Goal: Download file/media

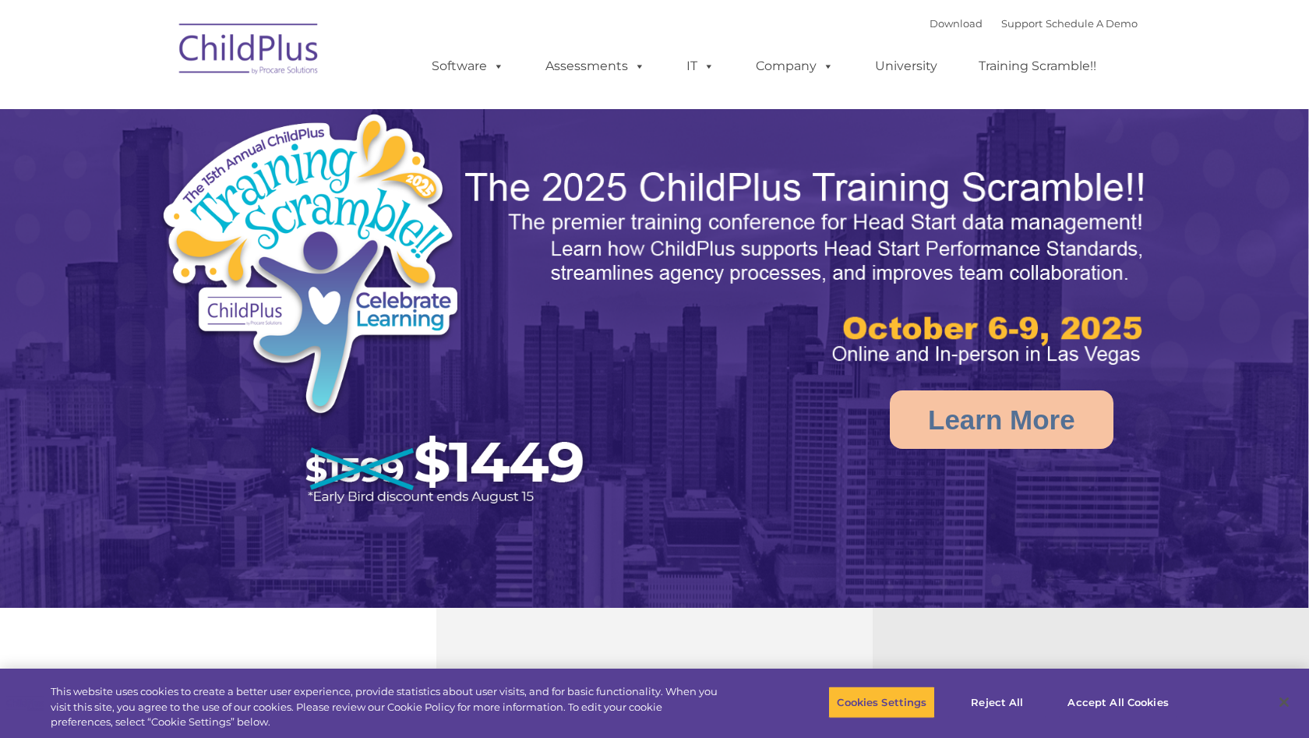
select select "MEDIUM"
click at [270, 51] on img at bounding box center [249, 51] width 156 height 78
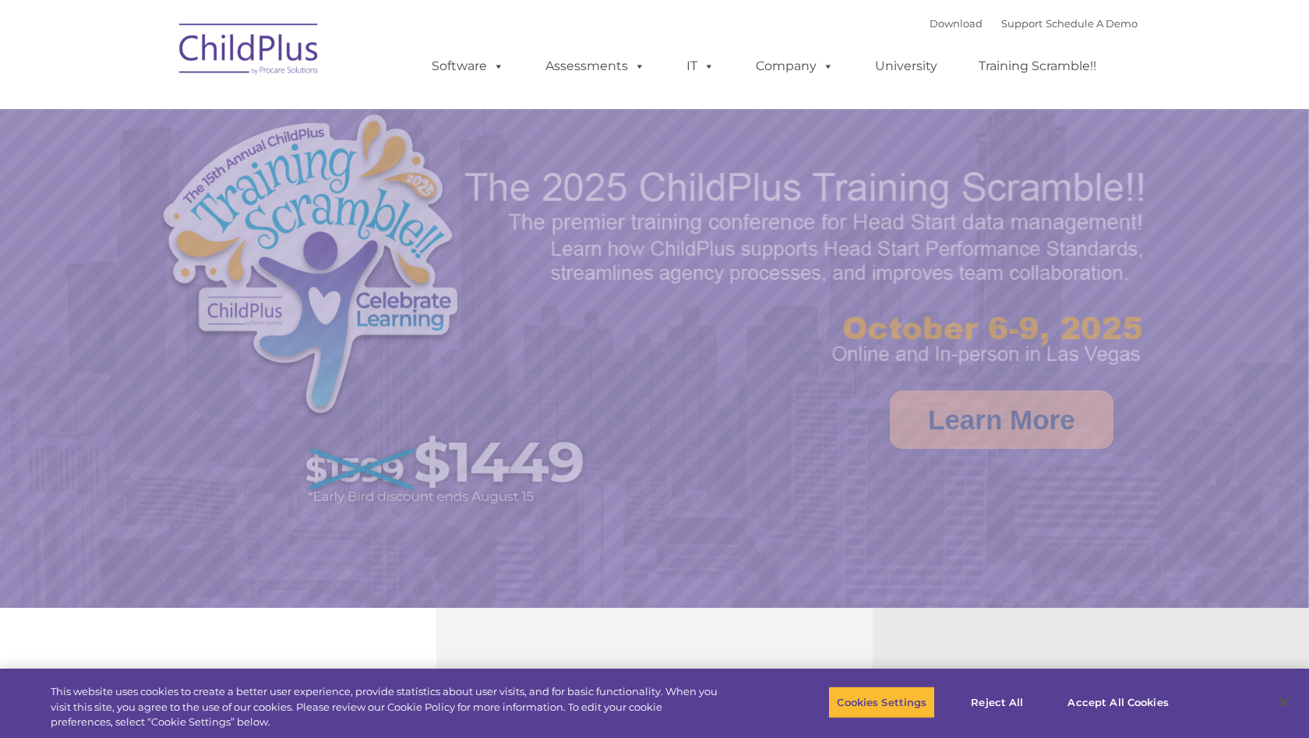
select select "MEDIUM"
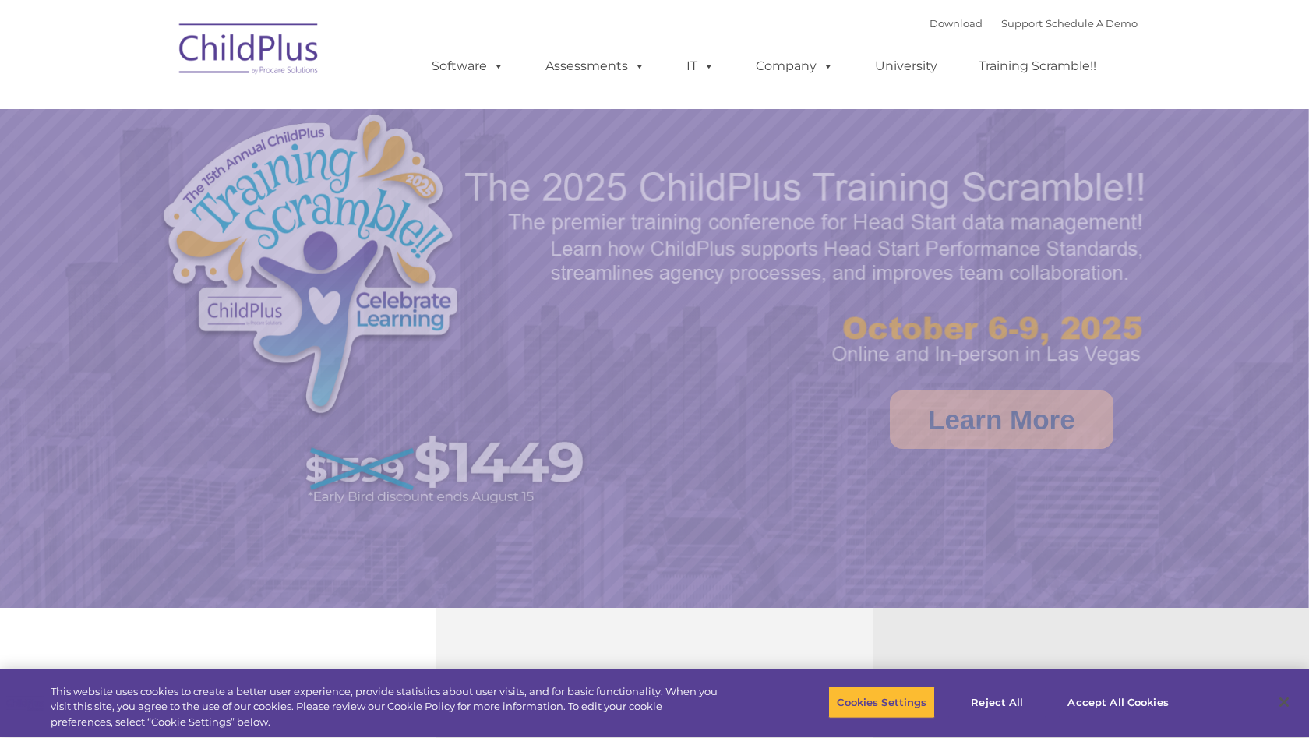
select select "MEDIUM"
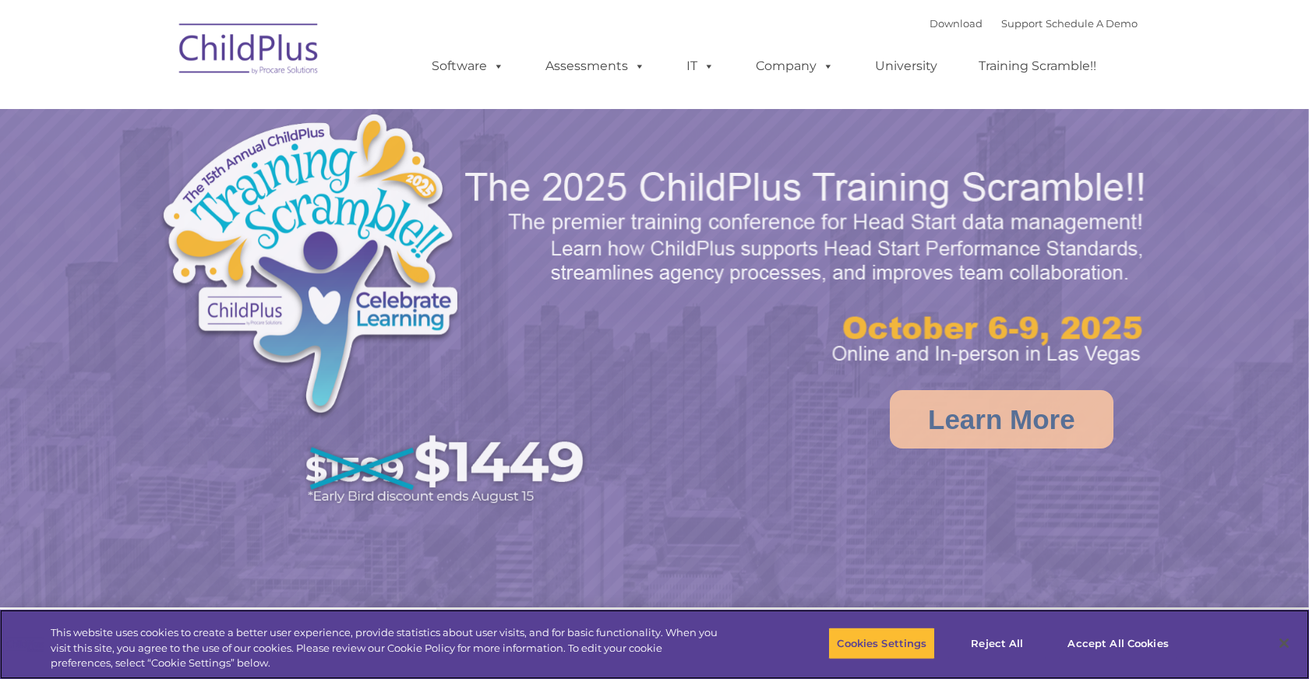
select select "MEDIUM"
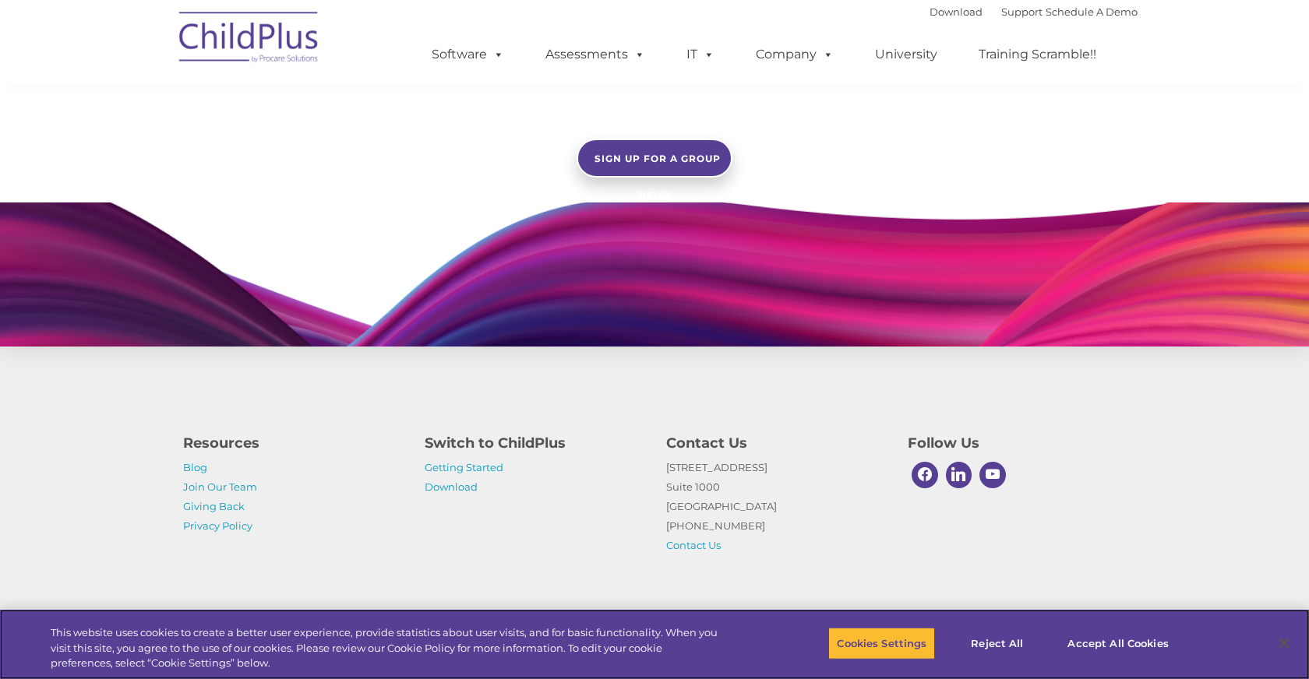
scroll to position [1384, 0]
click at [458, 488] on link "Download" at bounding box center [451, 487] width 53 height 12
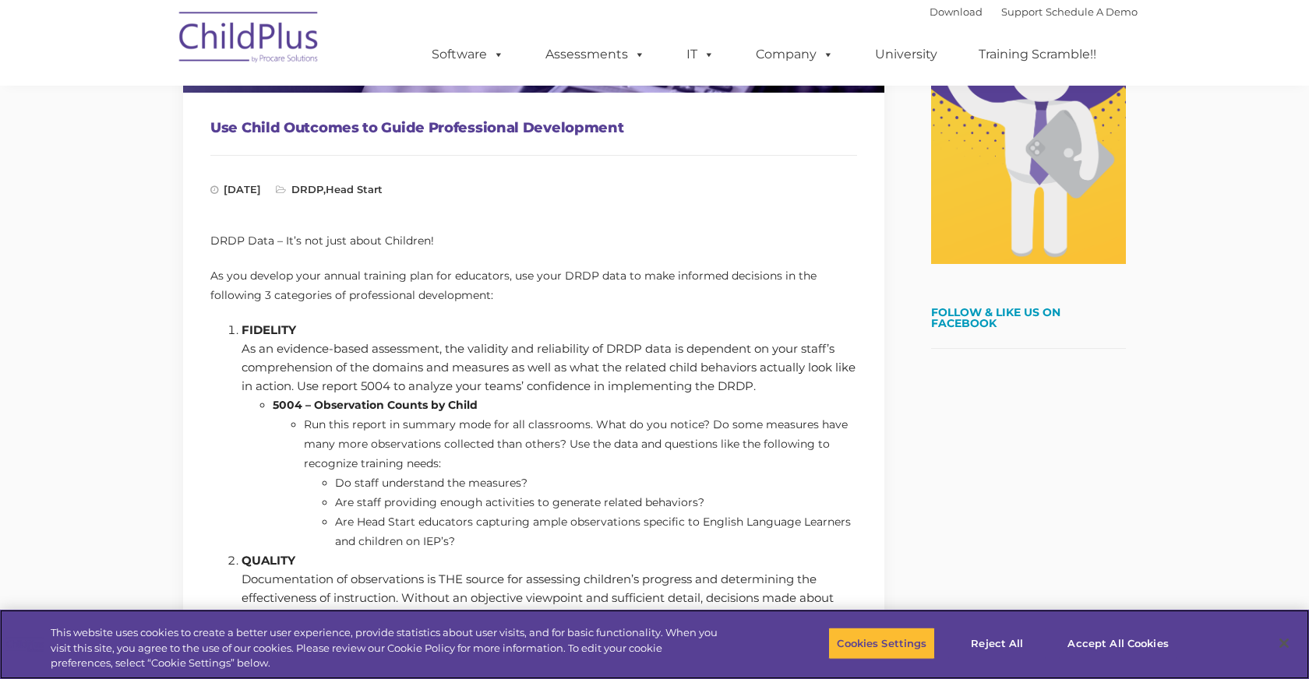
scroll to position [429, 0]
